Goal: Find specific fact: Find specific fact

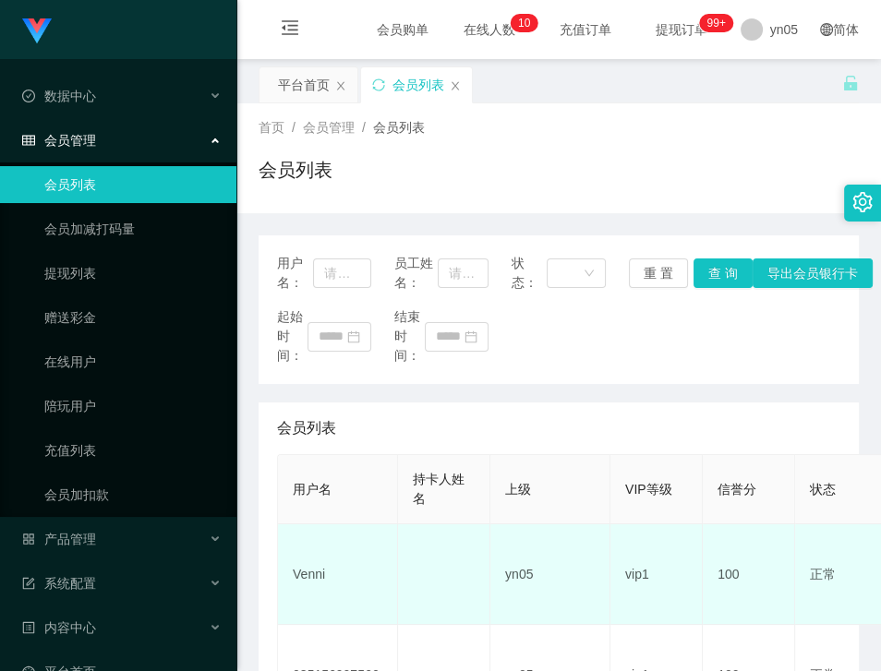
click at [313, 580] on td "Venni" at bounding box center [338, 574] width 120 height 101
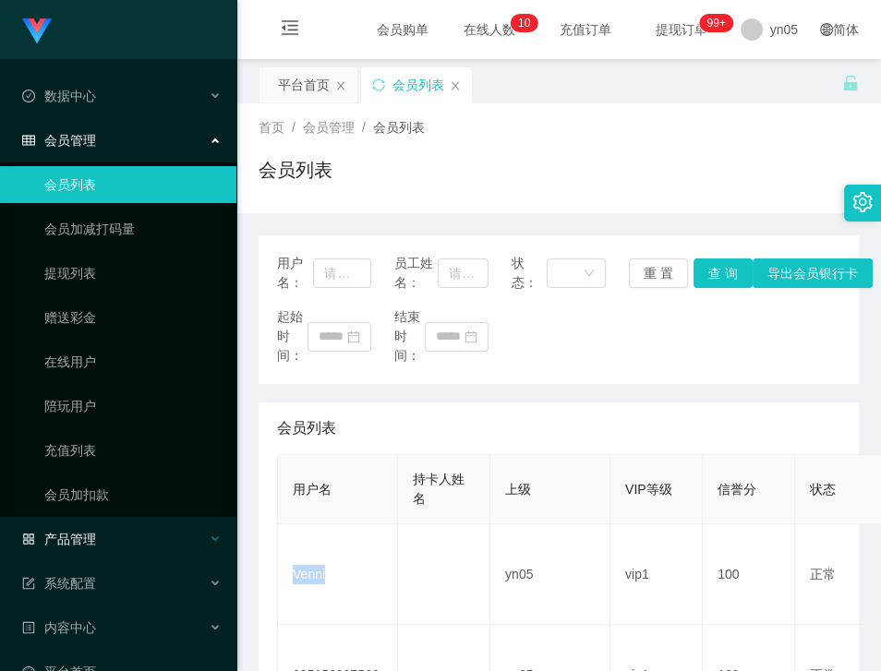
copy td "Venni"
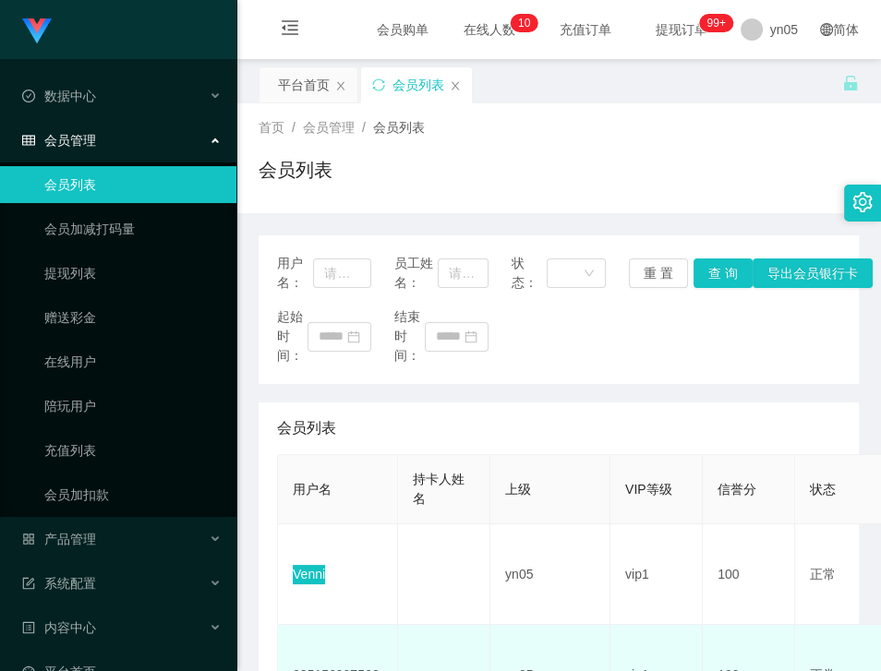
scroll to position [212, 0]
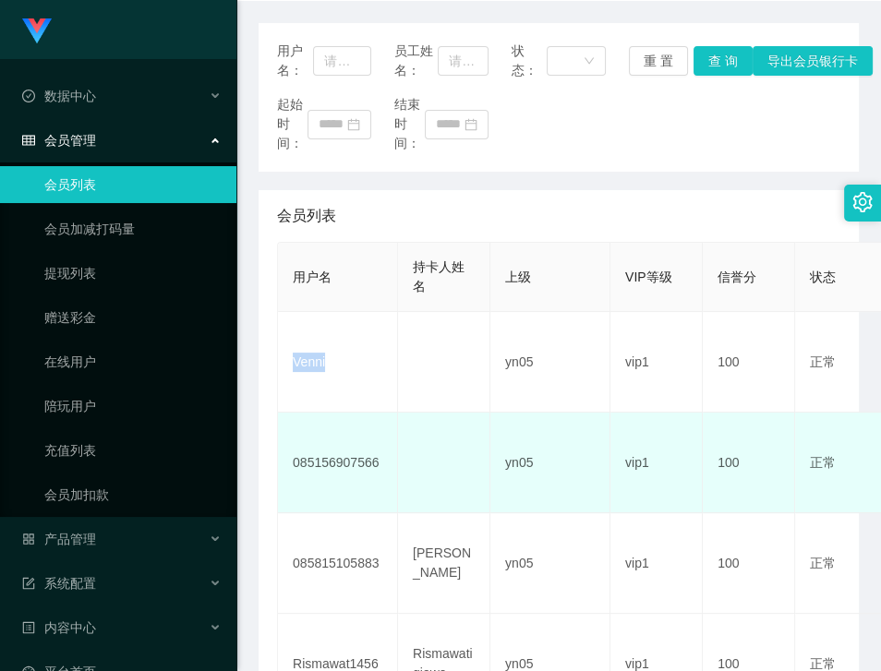
click at [351, 464] on td "085156907566" at bounding box center [338, 463] width 120 height 101
copy td "085156907566"
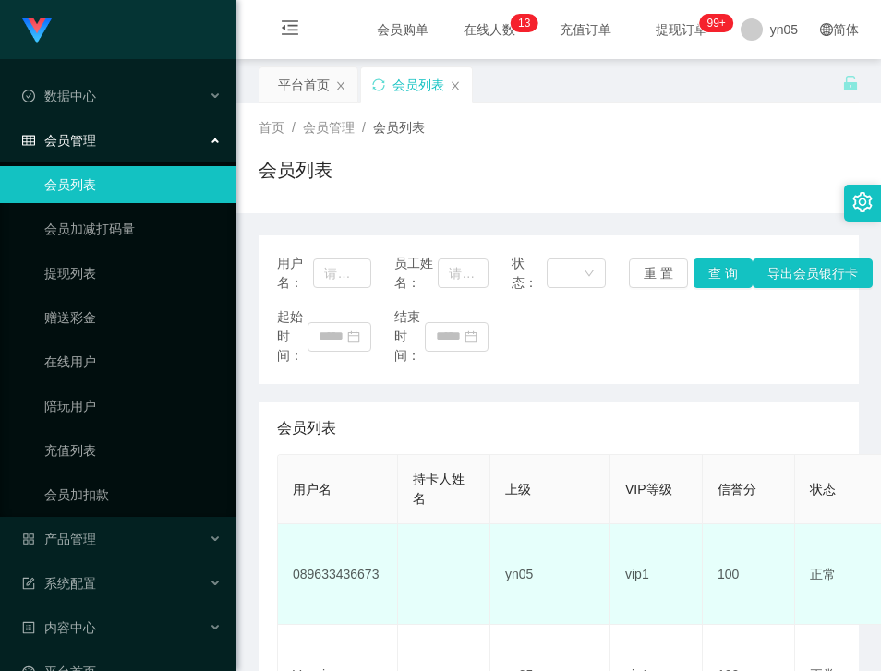
click at [355, 524] on td "089633436673" at bounding box center [338, 574] width 120 height 101
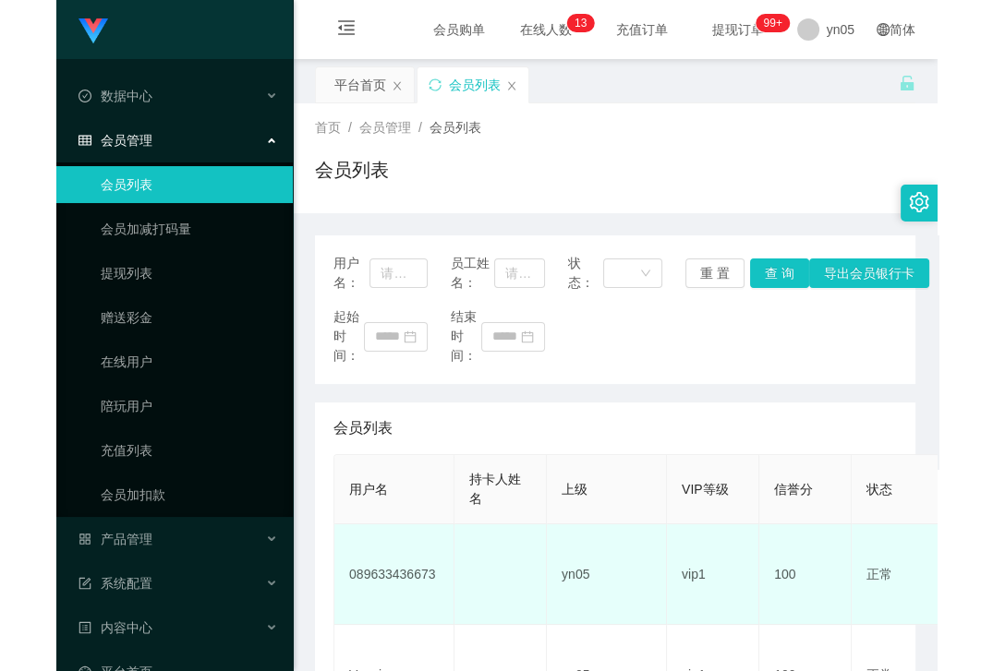
scroll to position [141, 0]
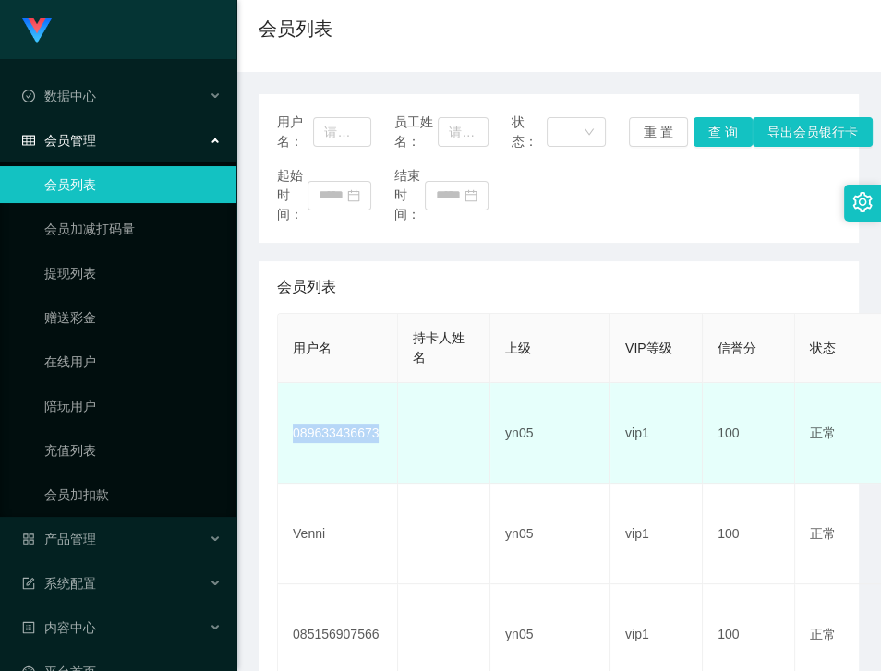
click at [355, 434] on td "089633436673" at bounding box center [338, 433] width 120 height 101
copy td "089633436673"
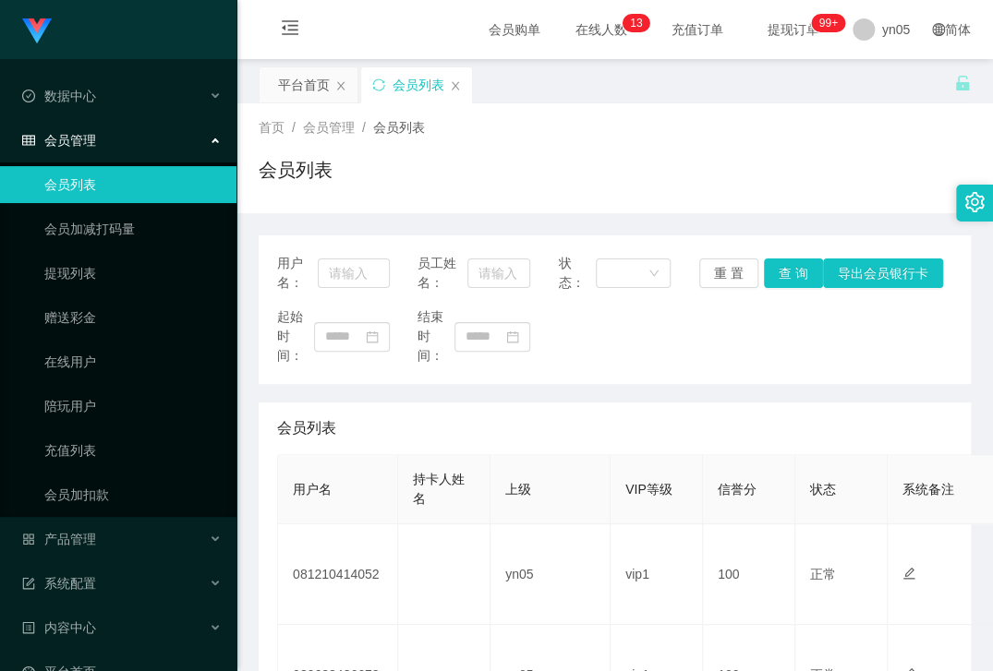
scroll to position [141, 0]
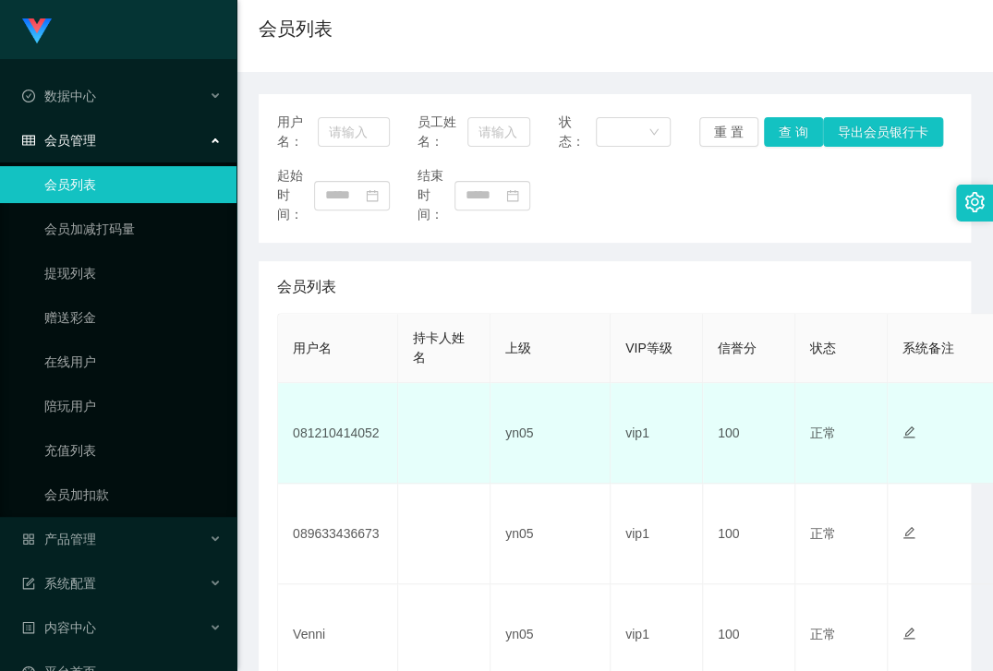
click at [358, 430] on td "081210414052" at bounding box center [338, 433] width 120 height 101
copy td "081210414052"
